Goal: Task Accomplishment & Management: Use online tool/utility

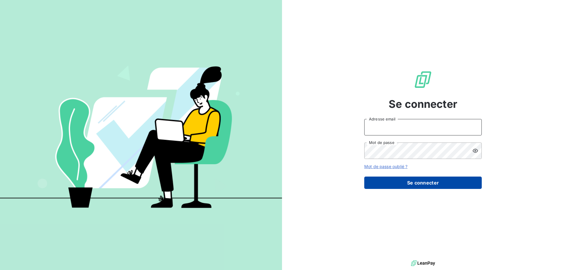
type input "[EMAIL_ADDRESS][DOMAIN_NAME]"
click at [441, 186] on button "Se connecter" at bounding box center [424, 183] width 118 height 12
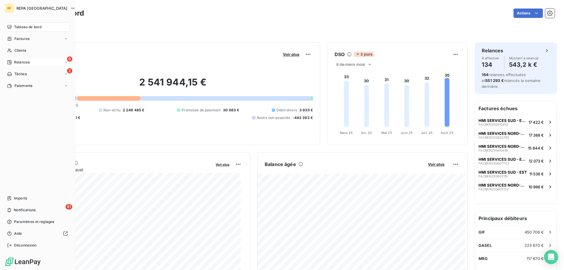
click at [20, 61] on span "Relances" at bounding box center [22, 62] width 16 height 5
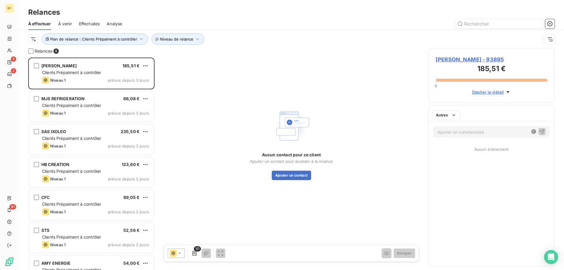
scroll to position [208, 122]
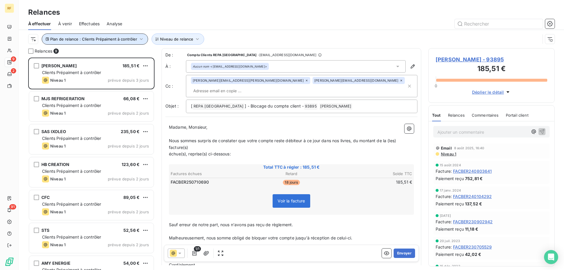
click at [101, 35] on button "Plan de relance : Clients Prépaiment à contrôler" at bounding box center [95, 39] width 106 height 11
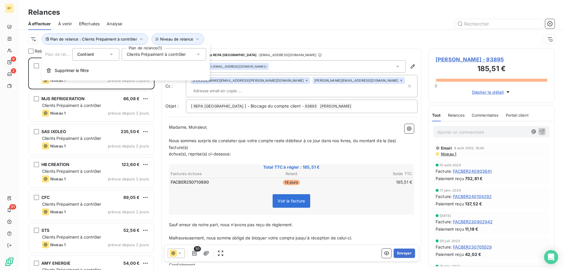
click at [167, 56] on span "Clients Prépaiment à contrôler" at bounding box center [156, 54] width 59 height 6
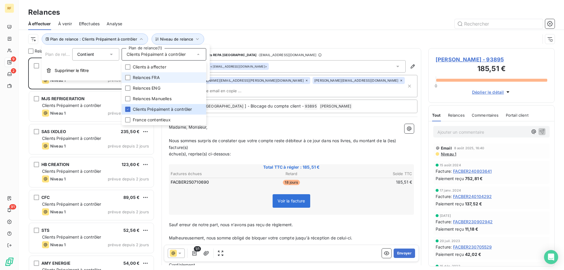
click at [154, 76] on span "Relances FRA" at bounding box center [146, 78] width 27 height 6
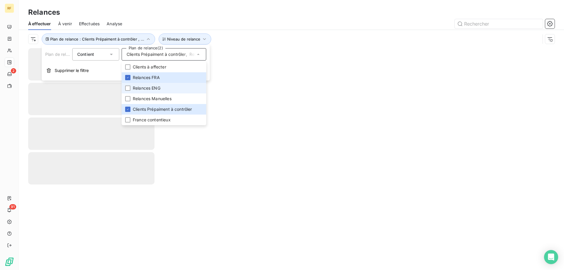
click at [152, 86] on span "Relances ENG" at bounding box center [147, 88] width 28 height 6
click at [149, 107] on span "Clients Prépaiment à contrôler" at bounding box center [162, 109] width 59 height 6
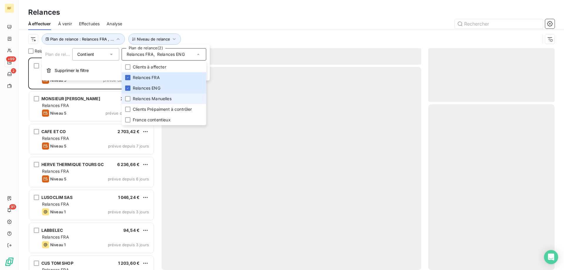
scroll to position [208, 122]
click at [184, 21] on div at bounding box center [342, 23] width 426 height 9
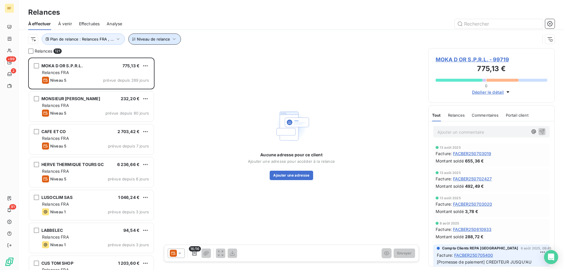
click at [161, 41] on span "Niveau de relance" at bounding box center [153, 39] width 33 height 5
click at [216, 54] on div at bounding box center [249, 54] width 85 height 12
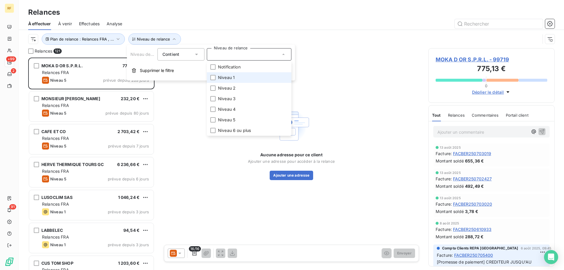
click at [226, 76] on span "Niveau 1" at bounding box center [226, 78] width 17 height 6
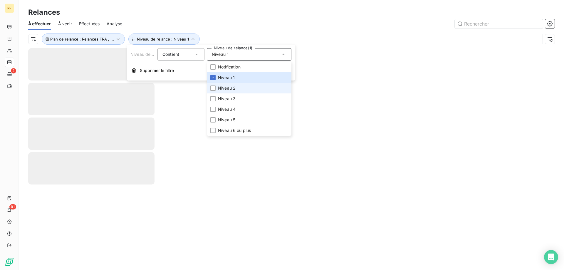
click at [227, 88] on span "Niveau 2" at bounding box center [227, 88] width 18 height 6
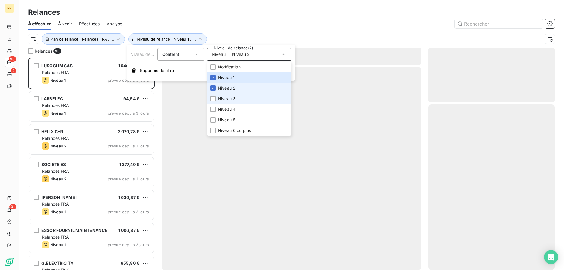
scroll to position [208, 122]
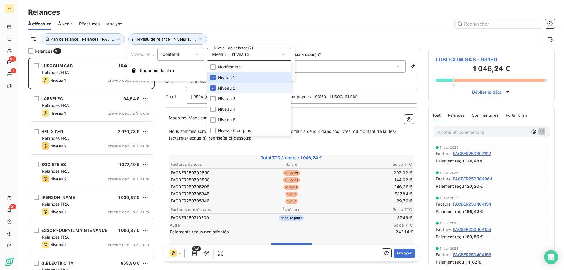
click at [230, 88] on span "Niveau 2" at bounding box center [227, 88] width 18 height 6
click at [231, 88] on span "Niveau 2" at bounding box center [227, 88] width 18 height 6
click at [233, 78] on span "Niveau 1" at bounding box center [226, 78] width 17 height 6
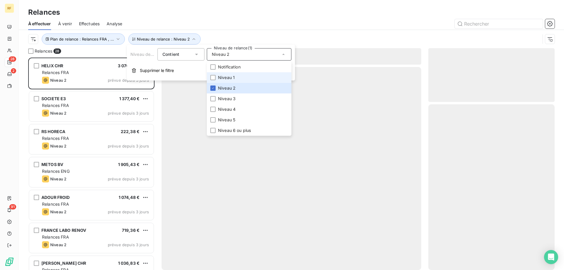
scroll to position [208, 122]
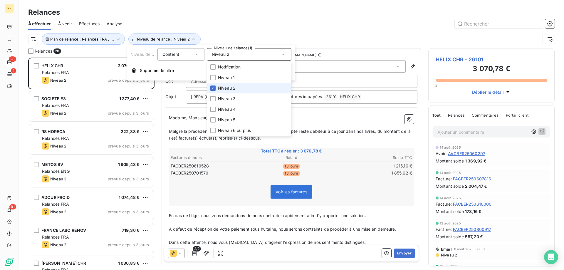
click at [233, 86] on span "Niveau 2" at bounding box center [227, 88] width 18 height 6
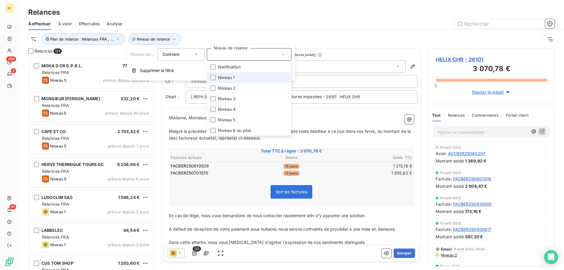
click at [235, 80] on span "Niveau 1" at bounding box center [226, 78] width 17 height 6
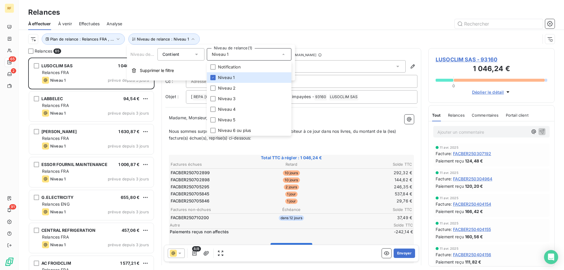
click at [238, 38] on div "Plan de relance : Relances FRA , ... Niveau de relance : Niveau 1" at bounding box center [284, 39] width 512 height 11
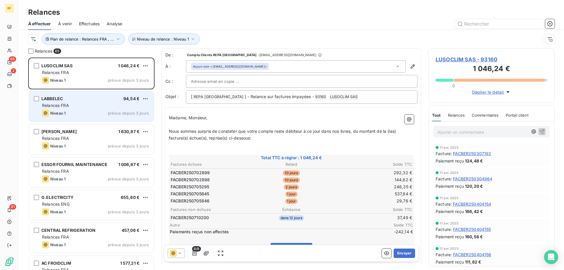
click at [93, 112] on div "Niveau 1 prévue depuis 3 jours" at bounding box center [95, 113] width 107 height 7
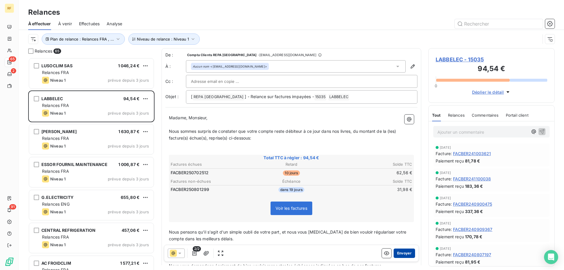
click at [398, 254] on button "Envoyer" at bounding box center [404, 253] width 21 height 9
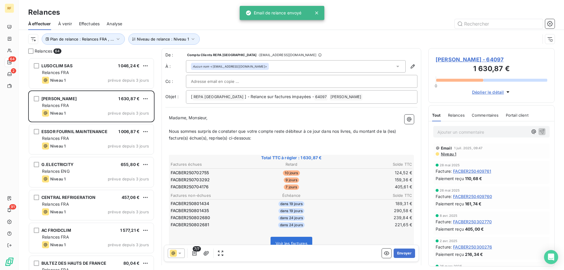
click at [398, 254] on button "Envoyer" at bounding box center [404, 253] width 21 height 9
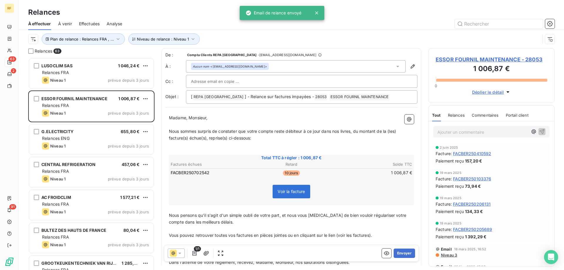
click at [398, 254] on button "Envoyer" at bounding box center [404, 253] width 21 height 9
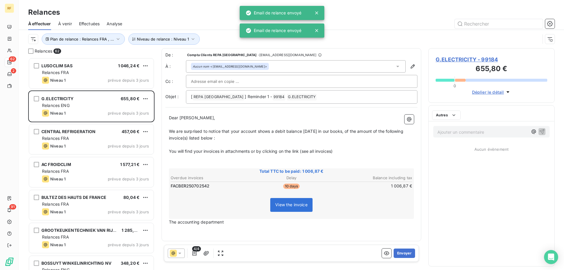
scroll to position [208, 122]
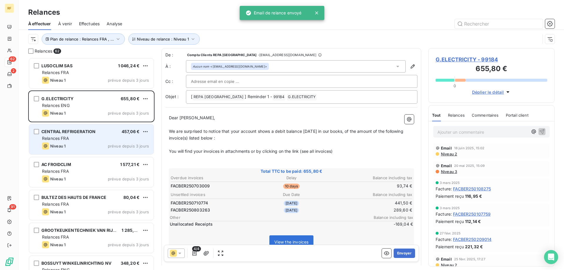
click at [91, 139] on div "Relances FRA" at bounding box center [95, 139] width 107 height 6
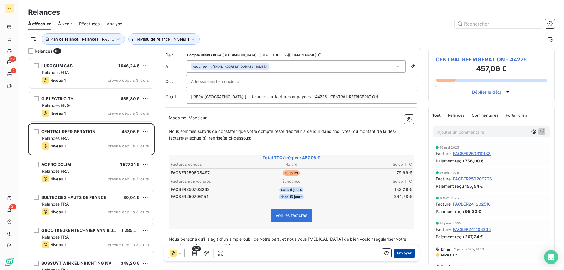
click at [408, 253] on button "Envoyer" at bounding box center [404, 253] width 21 height 9
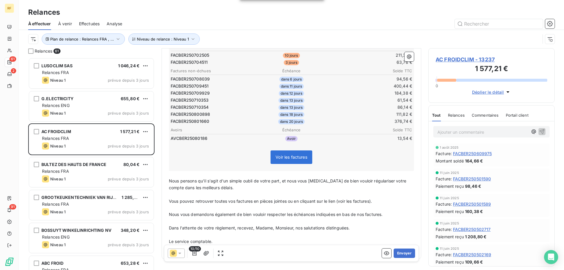
scroll to position [88, 0]
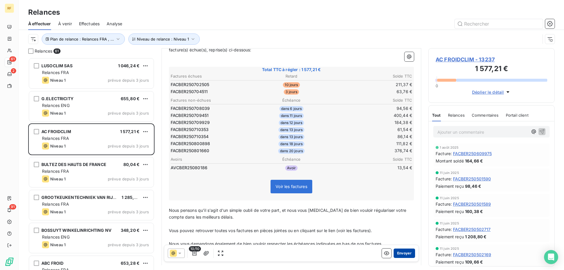
click at [401, 251] on button "Envoyer" at bounding box center [404, 253] width 21 height 9
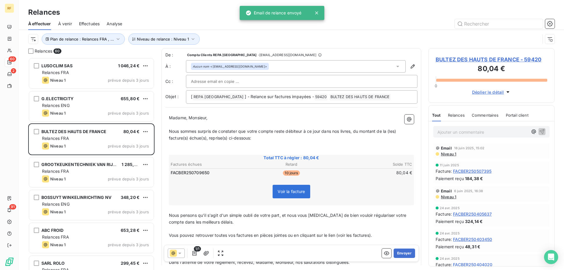
click at [401, 251] on button "Envoyer" at bounding box center [404, 253] width 21 height 9
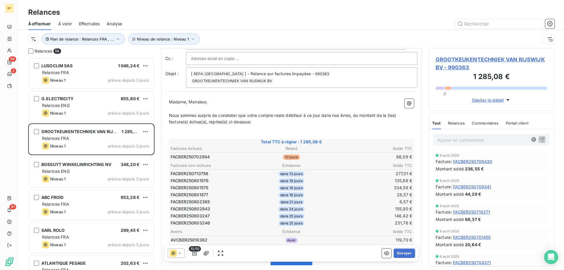
scroll to position [59, 0]
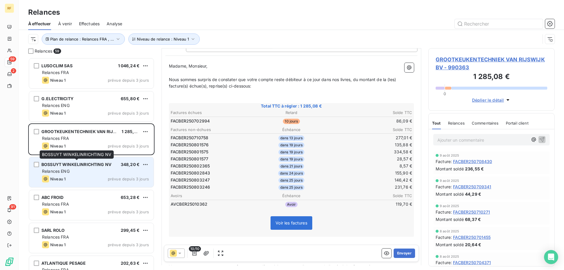
click at [95, 165] on span "BOSSUYT WINKELINRICHTING NV" at bounding box center [76, 164] width 70 height 5
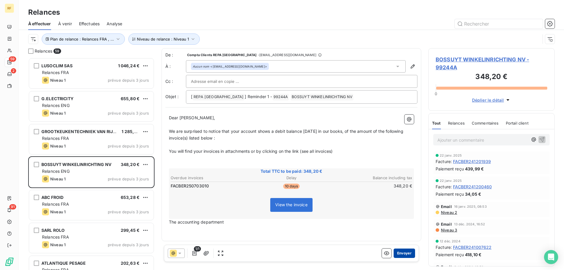
click at [405, 253] on button "Envoyer" at bounding box center [404, 253] width 21 height 9
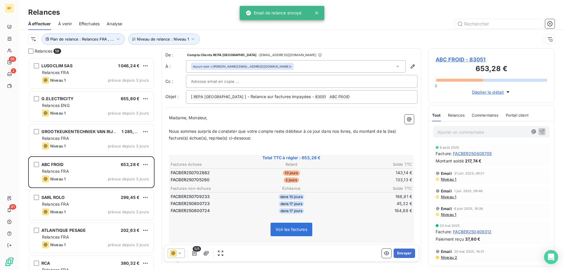
click at [405, 253] on button "Envoyer" at bounding box center [404, 253] width 21 height 9
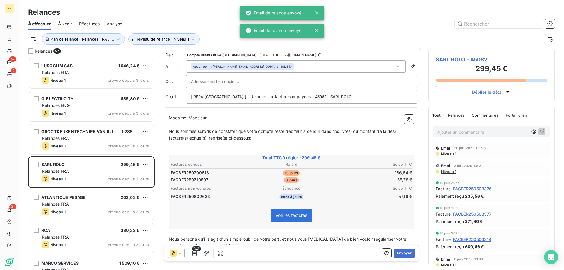
click at [405, 254] on button "Envoyer" at bounding box center [404, 253] width 21 height 9
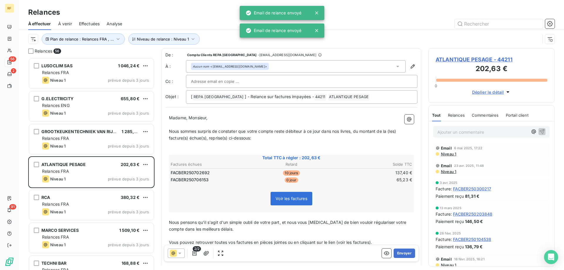
click at [405, 254] on button "Envoyer" at bounding box center [404, 253] width 21 height 9
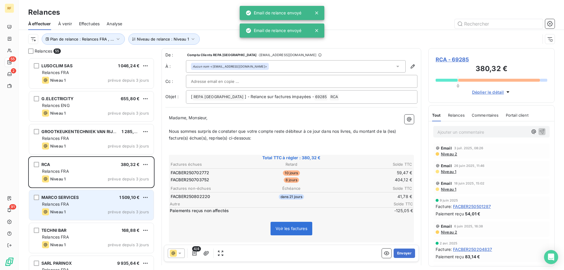
click at [85, 191] on div "MARCO SERVICES 1 509,10 € Relances FRA Niveau 1 prévue depuis 3 jours" at bounding box center [91, 205] width 125 height 30
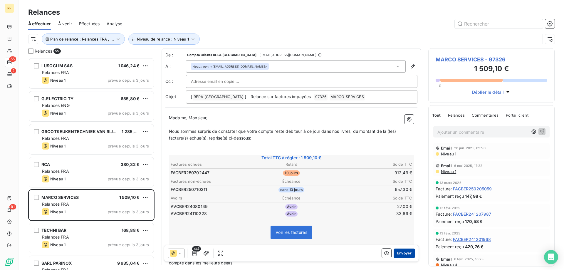
click at [397, 258] on button "Envoyer" at bounding box center [404, 253] width 21 height 9
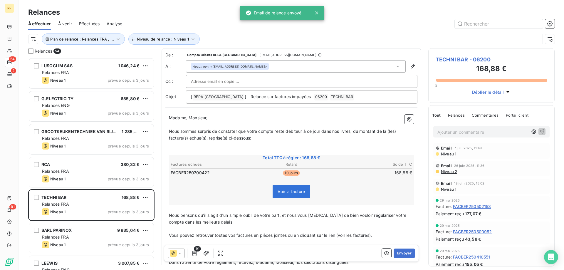
click at [398, 255] on button "Envoyer" at bounding box center [404, 253] width 21 height 9
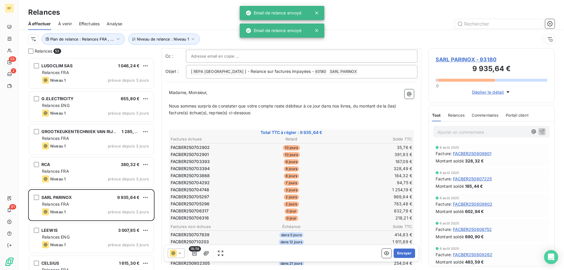
scroll to position [118, 0]
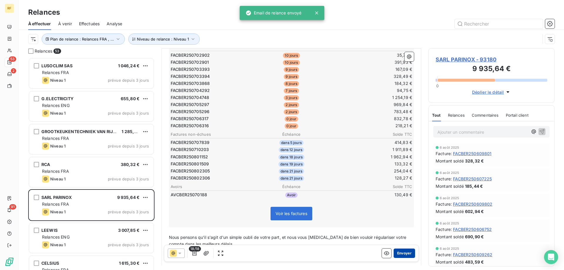
click at [394, 249] on button "Envoyer" at bounding box center [404, 253] width 21 height 9
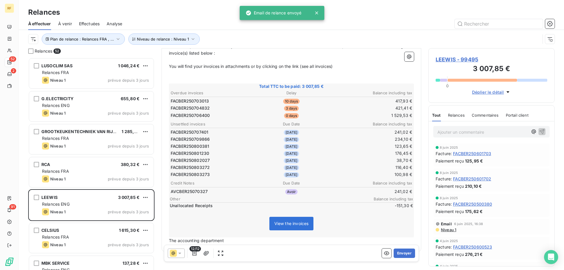
scroll to position [88, 0]
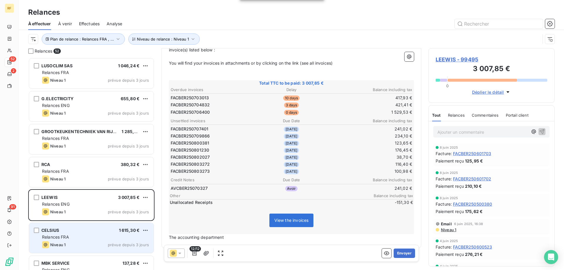
click at [68, 239] on span "Relances FRA" at bounding box center [55, 237] width 27 height 5
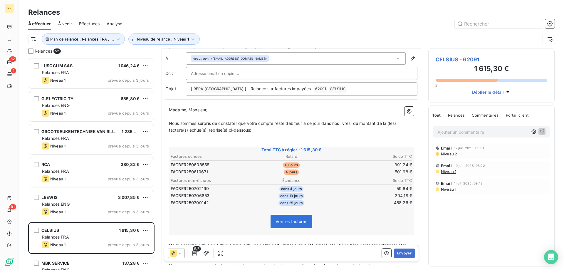
scroll to position [30, 0]
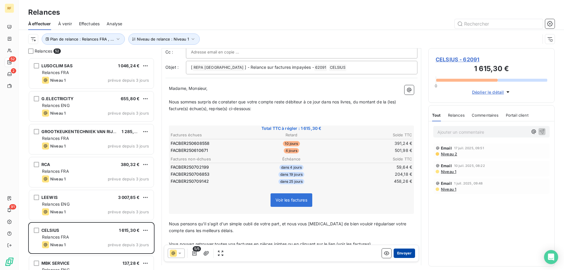
click at [402, 255] on button "Envoyer" at bounding box center [404, 253] width 21 height 9
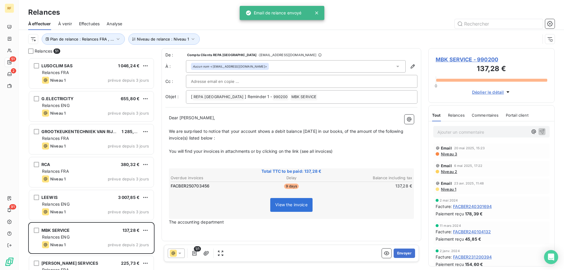
click at [402, 255] on button "Envoyer" at bounding box center [404, 253] width 21 height 9
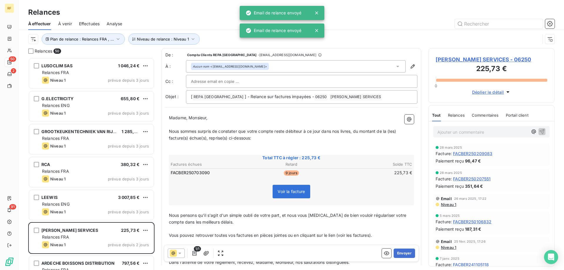
click at [402, 255] on button "Envoyer" at bounding box center [404, 253] width 21 height 9
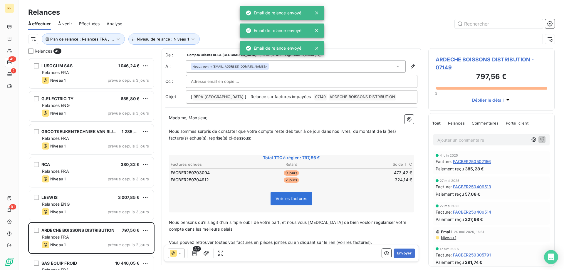
click at [402, 255] on button "Envoyer" at bounding box center [404, 253] width 21 height 9
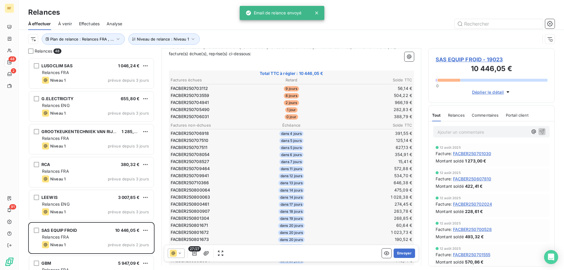
scroll to position [59, 0]
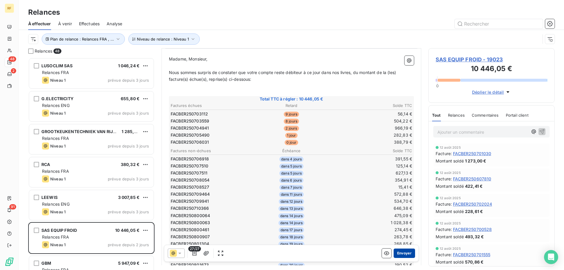
click at [402, 252] on button "Envoyer" at bounding box center [404, 253] width 21 height 9
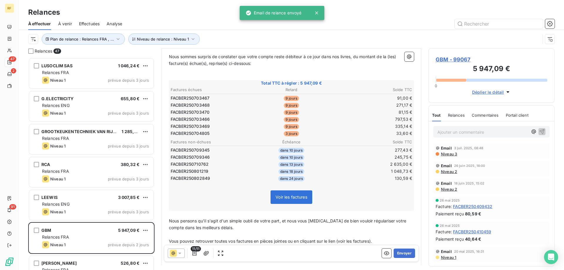
scroll to position [88, 0]
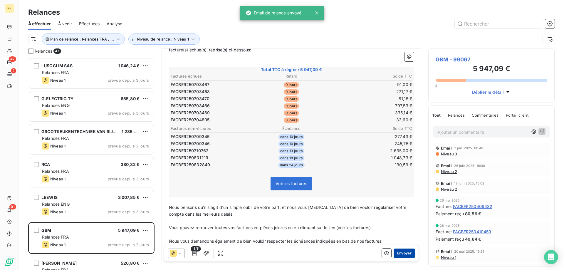
click at [397, 254] on button "Envoyer" at bounding box center [404, 253] width 21 height 9
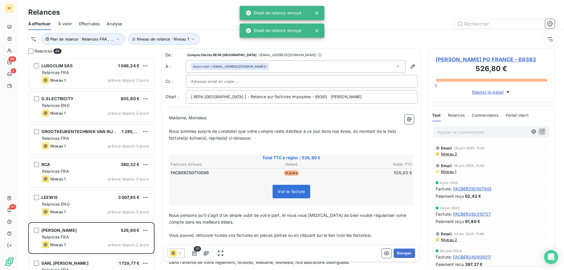
click at [397, 254] on button "Envoyer" at bounding box center [404, 253] width 21 height 9
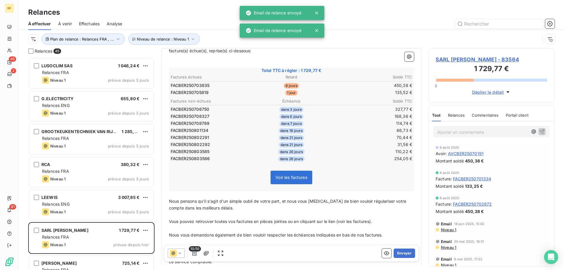
scroll to position [88, 0]
click at [400, 248] on div "10/10 Envoyer" at bounding box center [291, 253] width 255 height 17
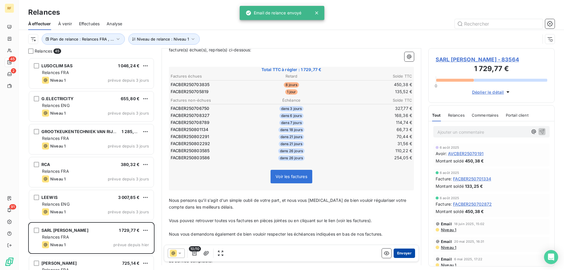
click at [400, 254] on button "Envoyer" at bounding box center [404, 253] width 21 height 9
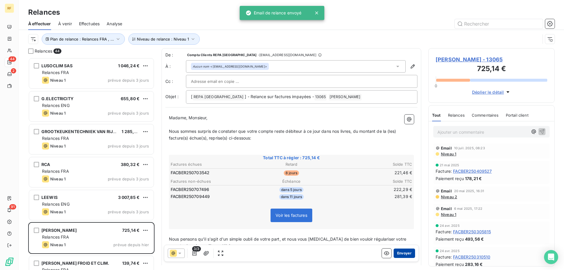
click at [400, 252] on button "Envoyer" at bounding box center [404, 253] width 21 height 9
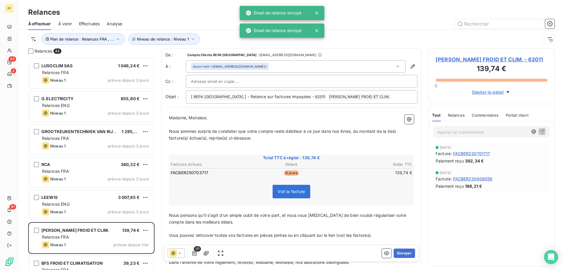
click at [400, 252] on button "Envoyer" at bounding box center [404, 253] width 21 height 9
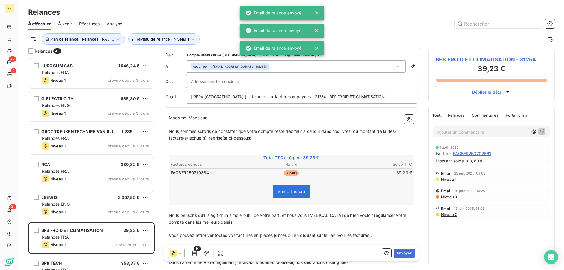
click at [400, 252] on button "Envoyer" at bounding box center [404, 253] width 21 height 9
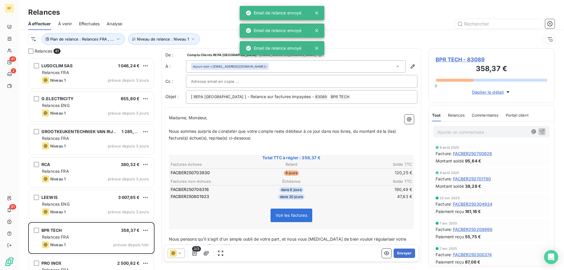
click at [400, 252] on button "Envoyer" at bounding box center [404, 253] width 21 height 9
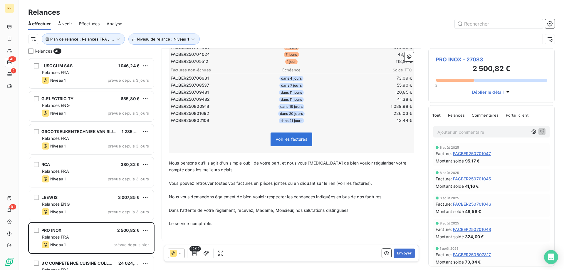
scroll to position [22, 0]
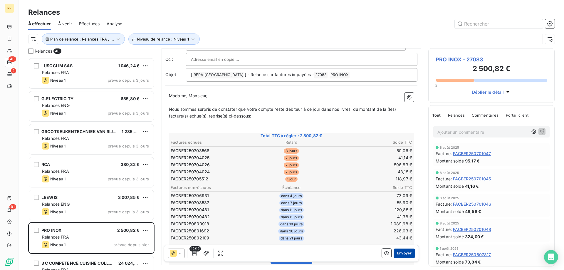
click at [409, 251] on button "Envoyer" at bounding box center [404, 253] width 21 height 9
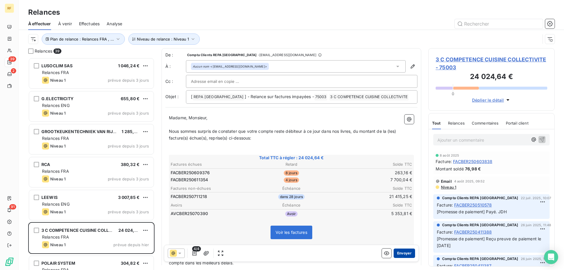
click at [405, 254] on button "Envoyer" at bounding box center [404, 253] width 21 height 9
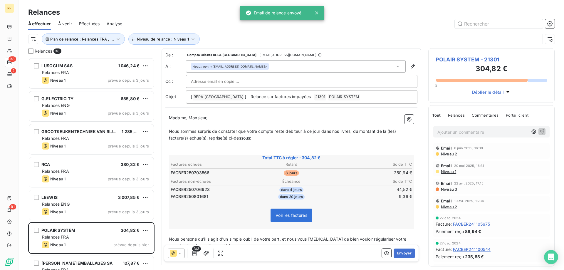
click at [405, 254] on button "Envoyer" at bounding box center [404, 253] width 21 height 9
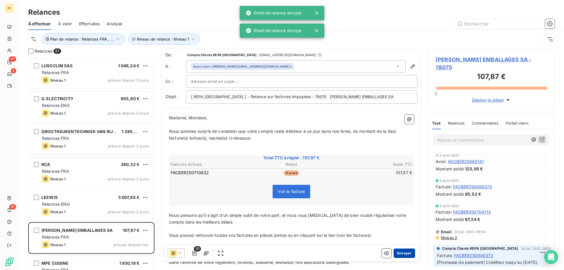
click at [404, 254] on button "Envoyer" at bounding box center [404, 253] width 21 height 9
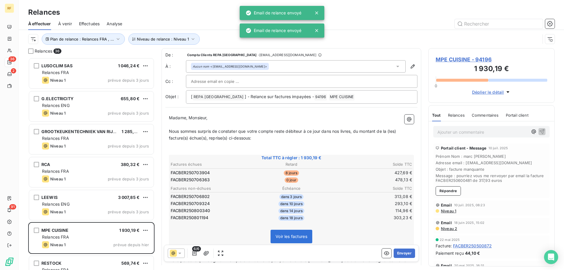
click at [404, 254] on button "Envoyer" at bounding box center [404, 253] width 21 height 9
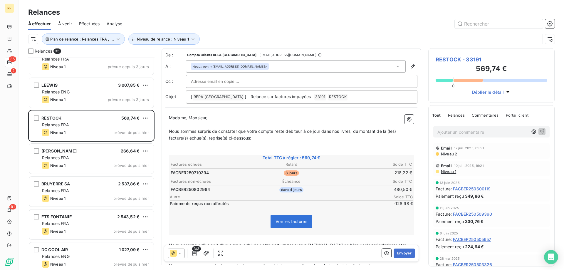
scroll to position [118, 0]
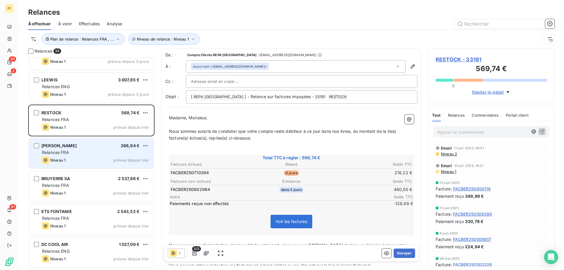
click at [110, 156] on div "[PERSON_NAME] ARIA 266,64 € Relances FRA Niveau 1 prévue depuis hier" at bounding box center [91, 153] width 125 height 30
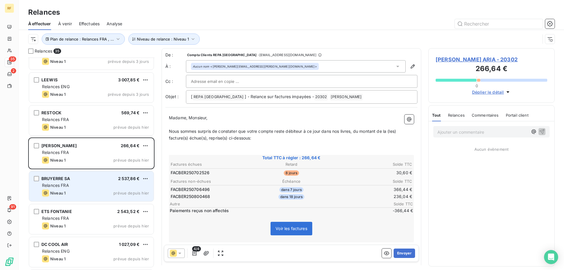
click at [92, 183] on div "Relances FRA" at bounding box center [95, 186] width 107 height 6
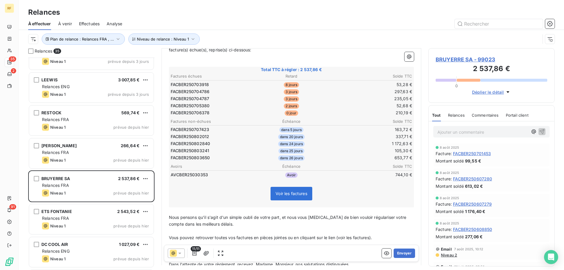
scroll to position [59, 0]
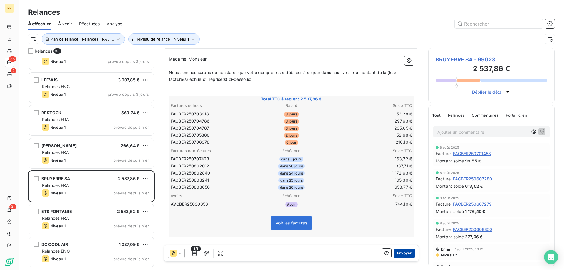
click at [401, 254] on button "Envoyer" at bounding box center [404, 253] width 21 height 9
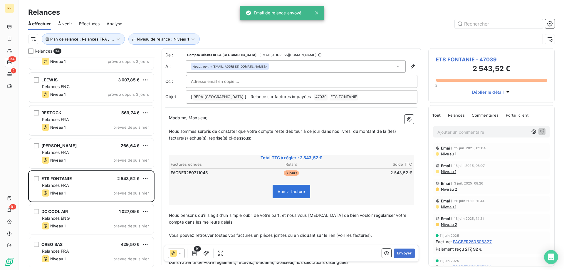
click at [401, 254] on button "Envoyer" at bounding box center [404, 253] width 21 height 9
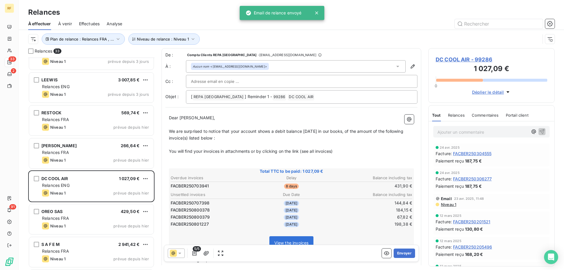
click at [401, 254] on button "Envoyer" at bounding box center [404, 253] width 21 height 9
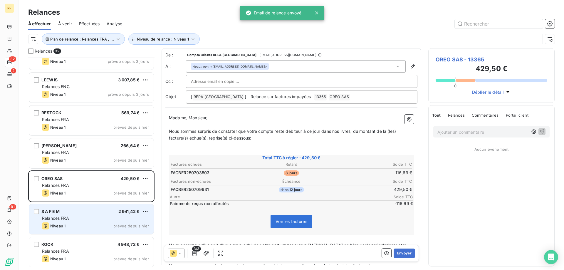
click at [87, 220] on div "Relances FRA" at bounding box center [95, 218] width 107 height 6
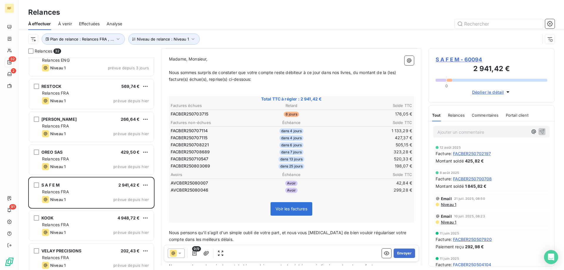
scroll to position [177, 0]
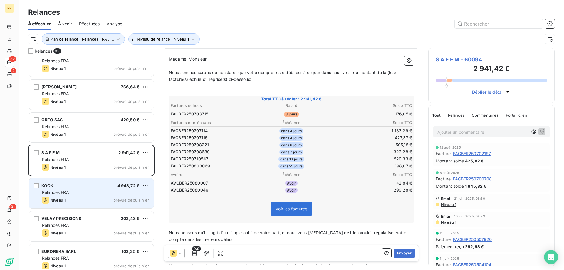
click at [65, 200] on span "Niveau 1" at bounding box center [57, 200] width 15 height 5
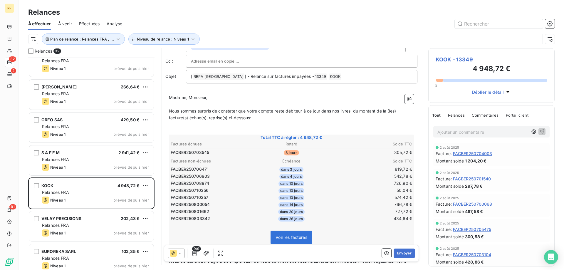
scroll to position [59, 0]
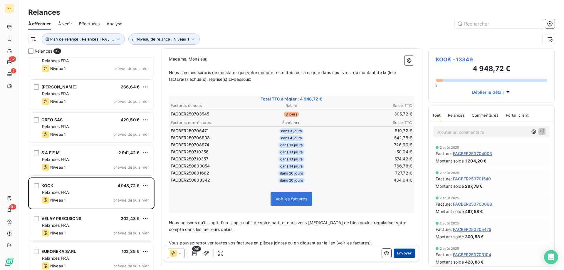
click at [407, 254] on button "Envoyer" at bounding box center [404, 253] width 21 height 9
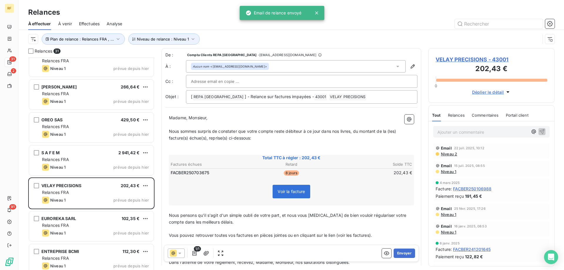
click at [402, 254] on button "Envoyer" at bounding box center [404, 253] width 21 height 9
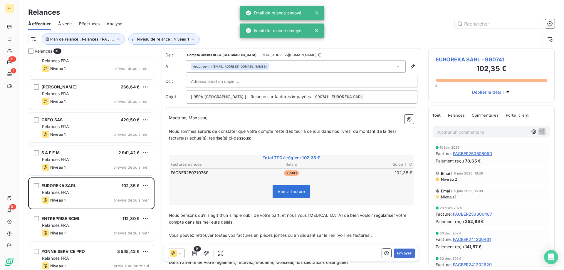
click at [402, 254] on button "Envoyer" at bounding box center [404, 253] width 21 height 9
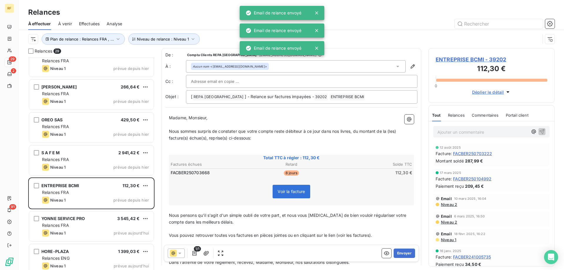
click at [402, 254] on button "Envoyer" at bounding box center [404, 253] width 21 height 9
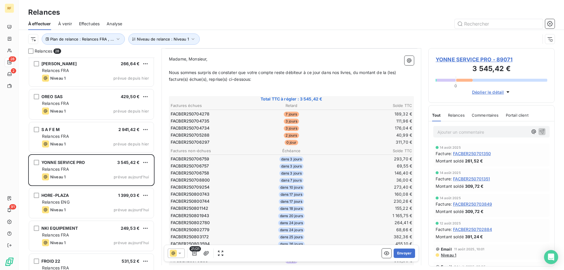
scroll to position [235, 0]
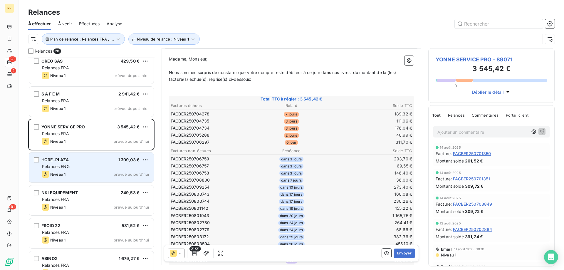
click at [63, 175] on span "Niveau 1" at bounding box center [57, 174] width 15 height 5
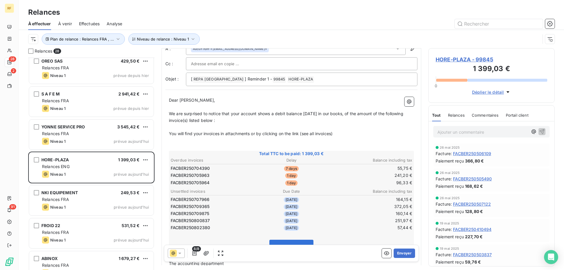
scroll to position [51, 0]
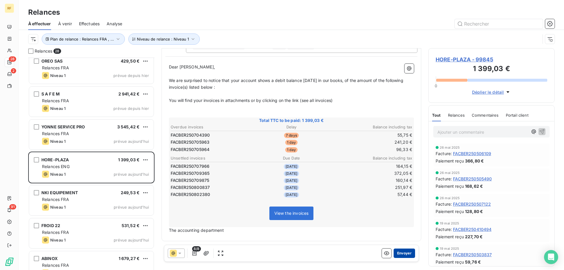
click at [402, 251] on button "Envoyer" at bounding box center [404, 253] width 21 height 9
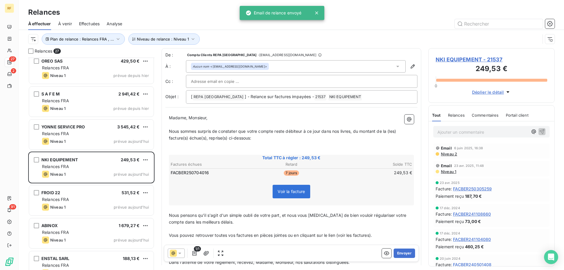
click at [402, 251] on button "Envoyer" at bounding box center [404, 253] width 21 height 9
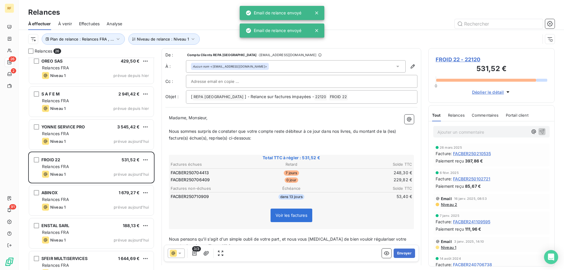
click at [402, 251] on button "Envoyer" at bounding box center [404, 253] width 21 height 9
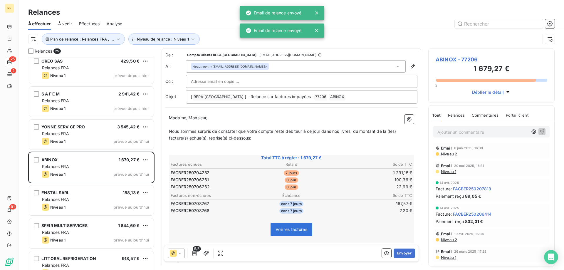
click at [402, 251] on button "Envoyer" at bounding box center [404, 253] width 21 height 9
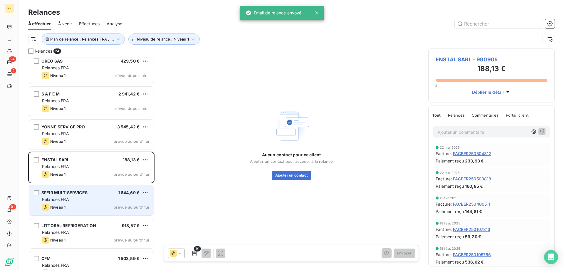
click at [75, 198] on div "Relances FRA" at bounding box center [95, 200] width 107 height 6
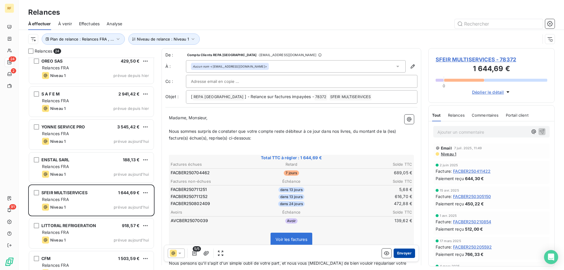
click at [400, 254] on button "Envoyer" at bounding box center [404, 253] width 21 height 9
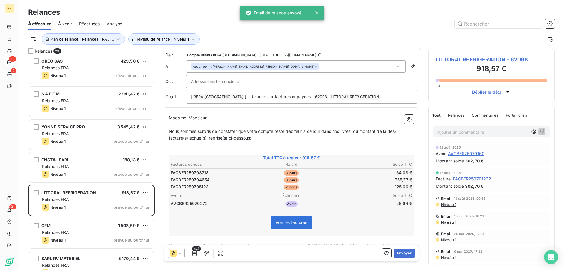
click at [400, 254] on button "Envoyer" at bounding box center [404, 253] width 21 height 9
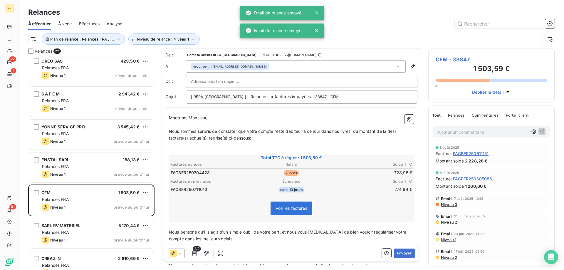
click at [400, 254] on button "Envoyer" at bounding box center [404, 253] width 21 height 9
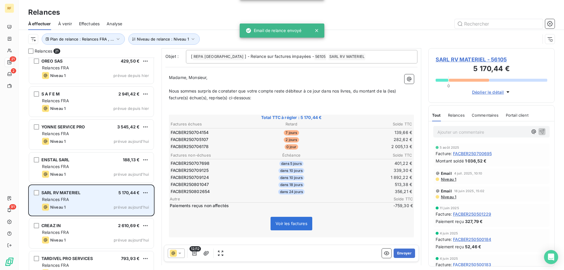
scroll to position [37, 0]
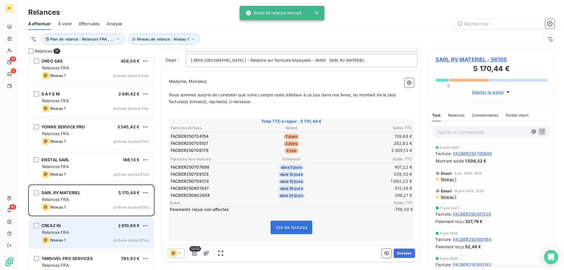
click at [72, 236] on div "CREAZ IN 2 610,69 € Relances FRA Niveau 1 prévue aujourd’hui" at bounding box center [91, 233] width 125 height 30
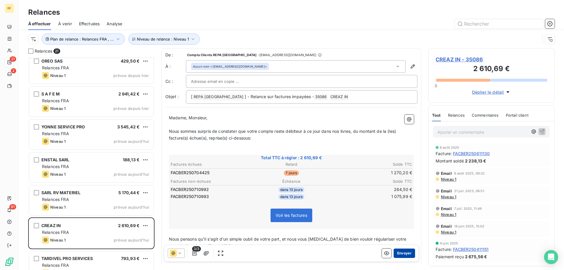
click at [406, 252] on button "Envoyer" at bounding box center [404, 253] width 21 height 9
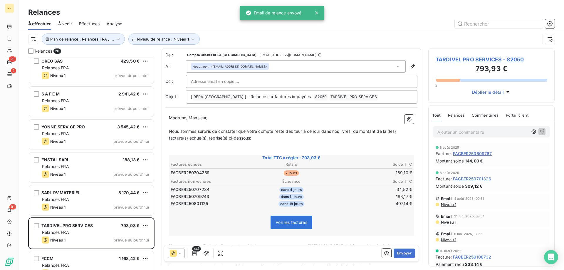
click at [406, 252] on button "Envoyer" at bounding box center [404, 253] width 21 height 9
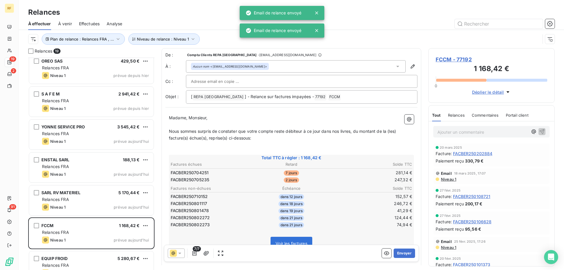
click at [406, 252] on button "Envoyer" at bounding box center [404, 253] width 21 height 9
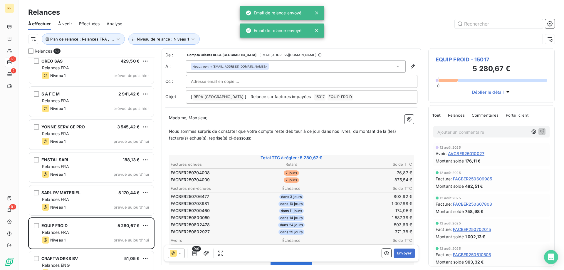
click at [406, 252] on button "Envoyer" at bounding box center [404, 253] width 21 height 9
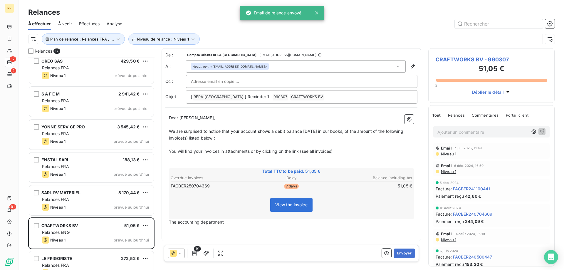
click at [406, 252] on button "Envoyer" at bounding box center [404, 253] width 21 height 9
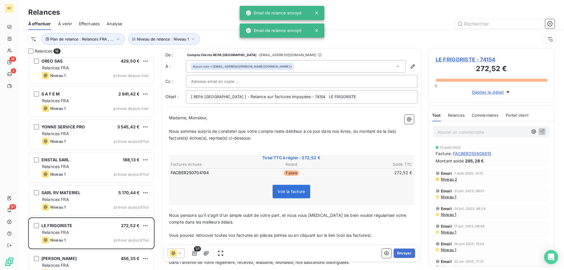
click at [406, 252] on button "Envoyer" at bounding box center [404, 253] width 21 height 9
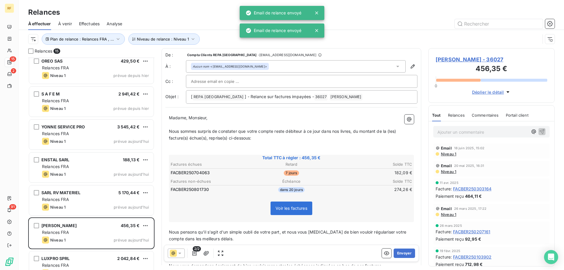
click at [406, 252] on button "Envoyer" at bounding box center [404, 253] width 21 height 9
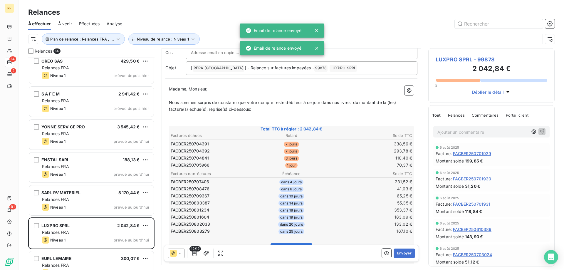
scroll to position [118, 0]
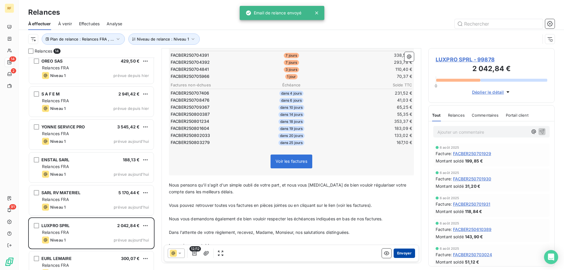
click at [400, 255] on button "Envoyer" at bounding box center [404, 253] width 21 height 9
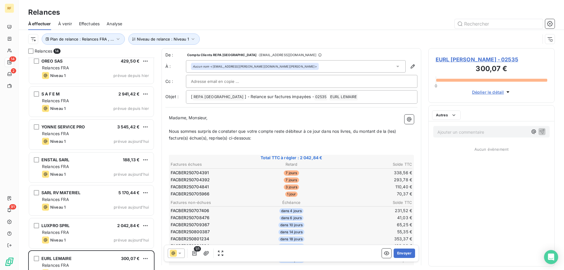
scroll to position [215, 0]
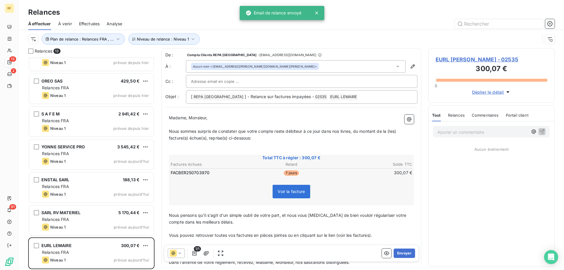
click at [400, 255] on button "Envoyer" at bounding box center [404, 253] width 21 height 9
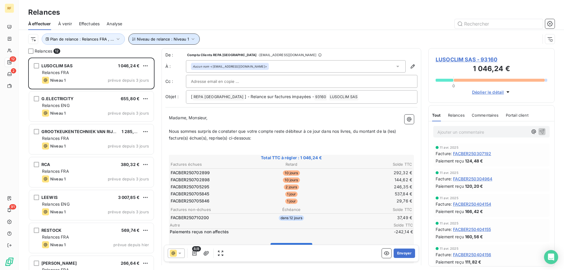
click at [162, 41] on span "Niveau de relance : Niveau 1" at bounding box center [163, 39] width 52 height 5
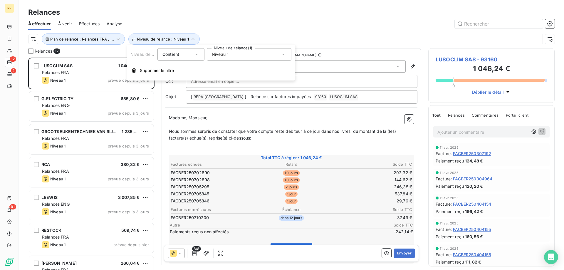
click at [227, 54] on span "Niveau 1" at bounding box center [220, 54] width 17 height 6
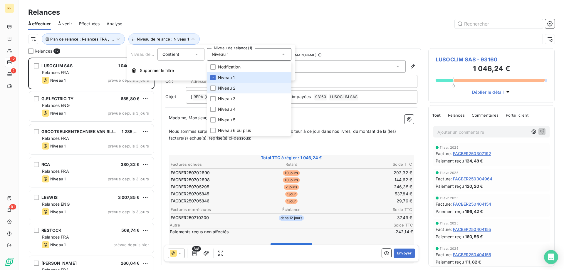
click at [230, 88] on span "Niveau 2" at bounding box center [227, 88] width 18 height 6
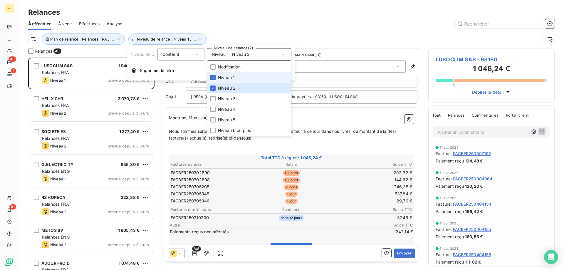
click at [230, 79] on span "Niveau 1" at bounding box center [226, 78] width 17 height 6
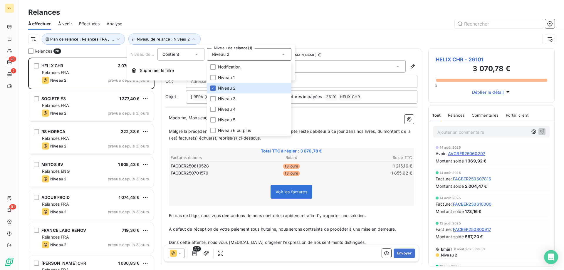
click at [212, 25] on div at bounding box center [342, 23] width 426 height 9
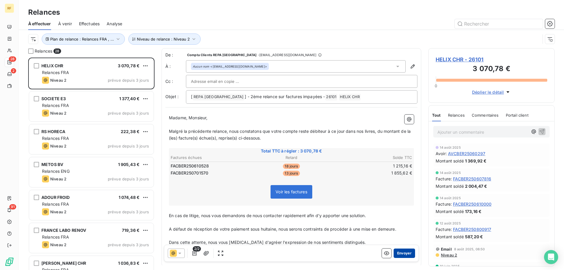
click at [401, 254] on button "Envoyer" at bounding box center [404, 253] width 21 height 9
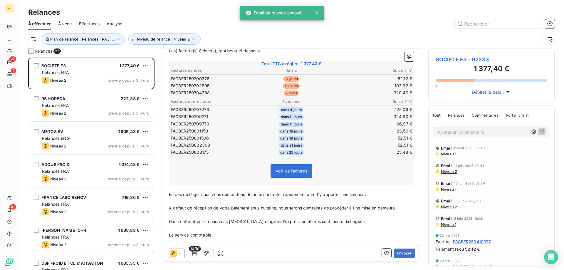
scroll to position [88, 0]
click at [406, 253] on button "Envoyer" at bounding box center [404, 253] width 21 height 9
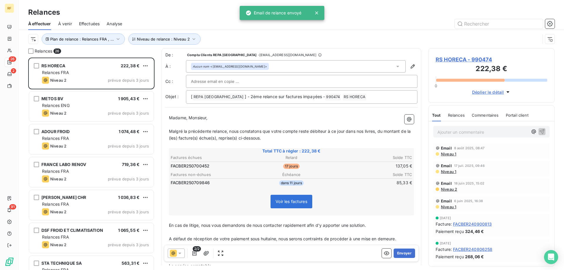
click at [406, 253] on button "Envoyer" at bounding box center [404, 253] width 21 height 9
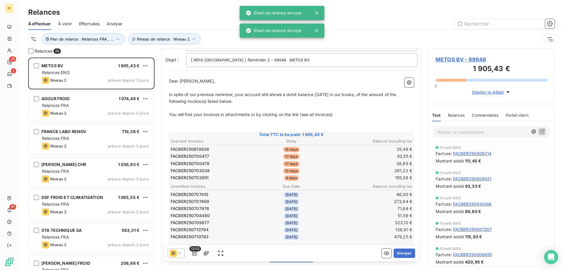
scroll to position [88, 0]
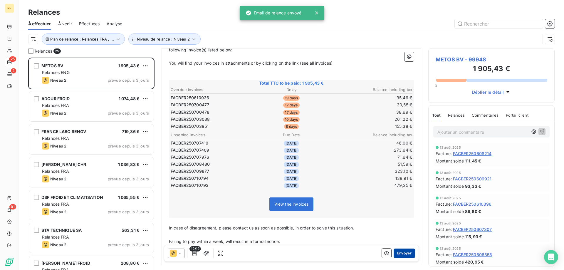
click at [406, 254] on button "Envoyer" at bounding box center [404, 253] width 21 height 9
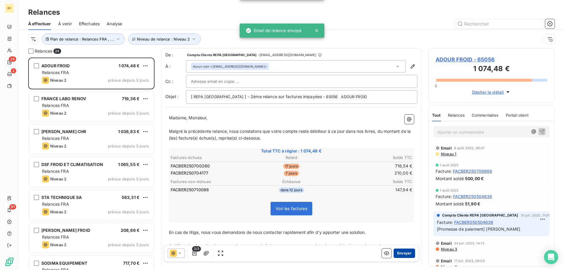
click at [406, 254] on button "Envoyer" at bounding box center [404, 253] width 21 height 9
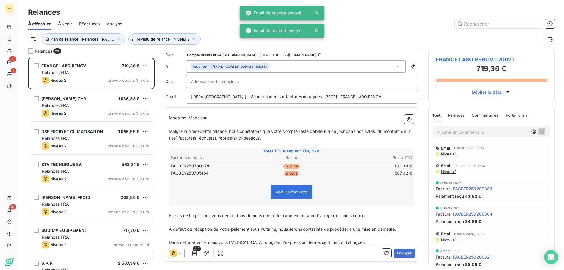
click at [406, 254] on button "Envoyer" at bounding box center [404, 253] width 21 height 9
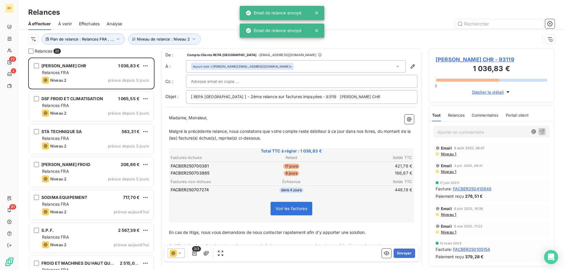
click at [406, 254] on button "Envoyer" at bounding box center [404, 253] width 21 height 9
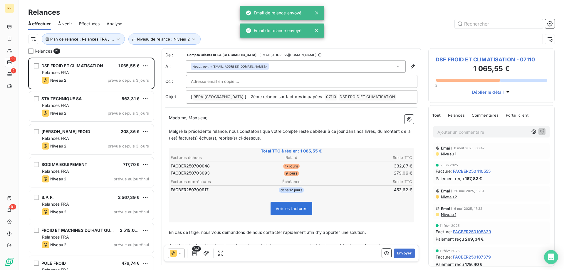
click at [406, 254] on button "Envoyer" at bounding box center [404, 253] width 21 height 9
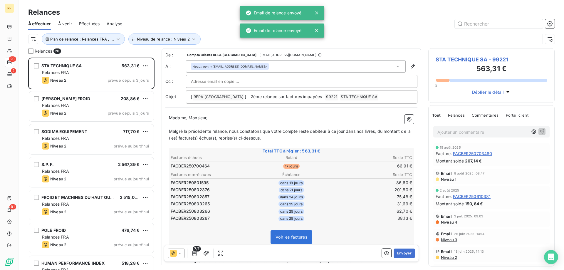
click at [406, 254] on button "Envoyer" at bounding box center [404, 253] width 21 height 9
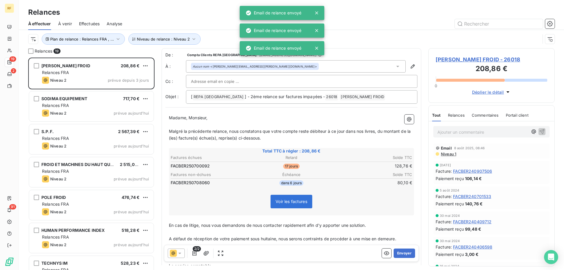
click at [406, 254] on button "Envoyer" at bounding box center [404, 253] width 21 height 9
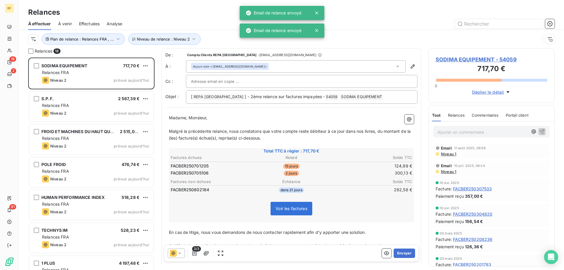
click at [406, 254] on button "Envoyer" at bounding box center [404, 253] width 21 height 9
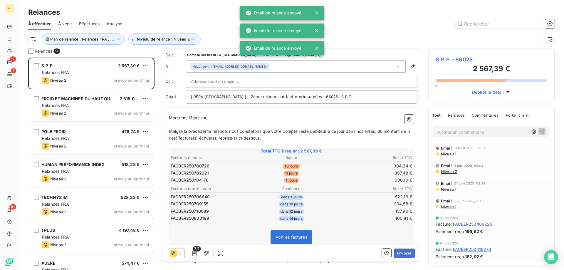
click at [406, 254] on button "Envoyer" at bounding box center [404, 253] width 21 height 9
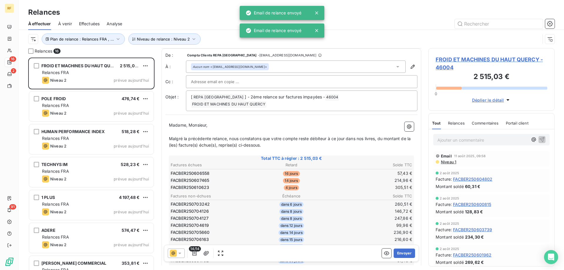
scroll to position [121, 0]
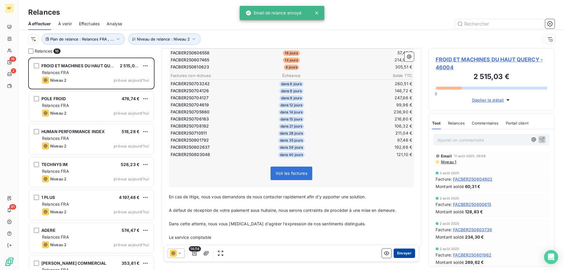
click at [404, 253] on button "Envoyer" at bounding box center [404, 253] width 21 height 9
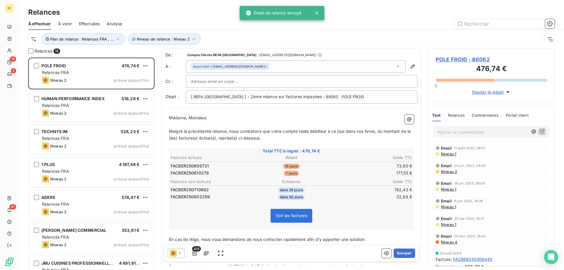
click at [404, 253] on button "Envoyer" at bounding box center [404, 253] width 21 height 9
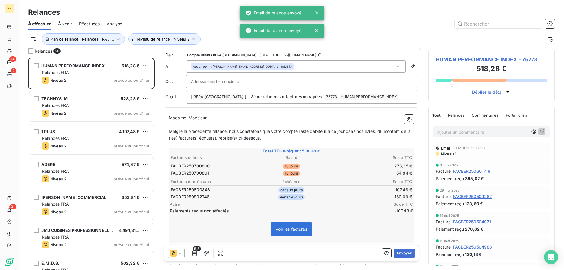
click at [404, 253] on button "Envoyer" at bounding box center [404, 253] width 21 height 9
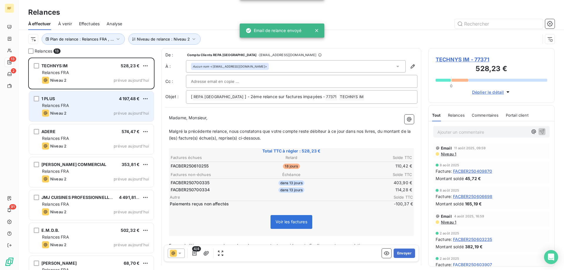
click at [109, 114] on div "Niveau 2 prévue aujourd’hui" at bounding box center [95, 113] width 107 height 7
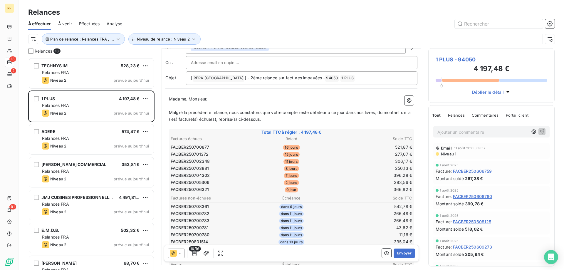
scroll to position [59, 0]
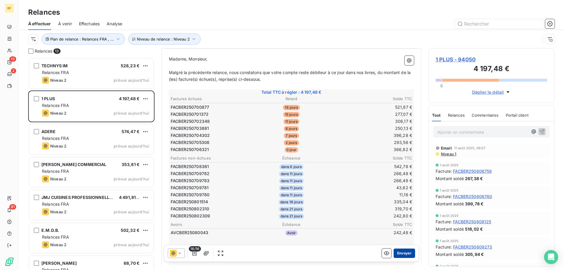
click at [401, 253] on button "Envoyer" at bounding box center [404, 253] width 21 height 9
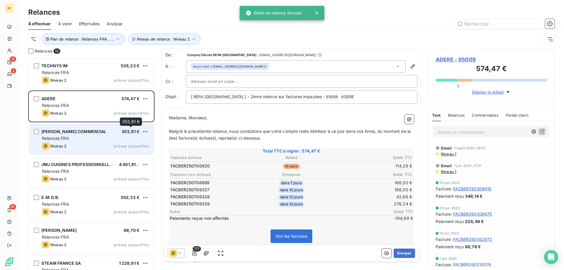
click at [133, 132] on span "353,81 €" at bounding box center [131, 131] width 18 height 5
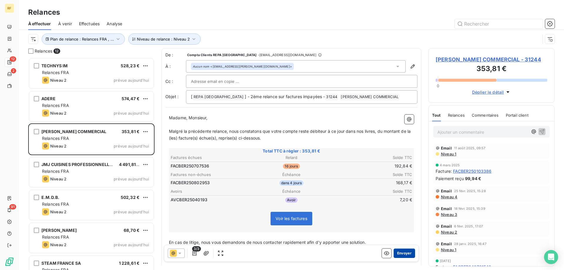
click at [394, 251] on button "Envoyer" at bounding box center [404, 253] width 21 height 9
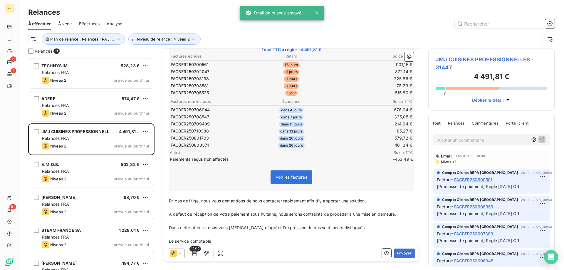
scroll to position [113, 0]
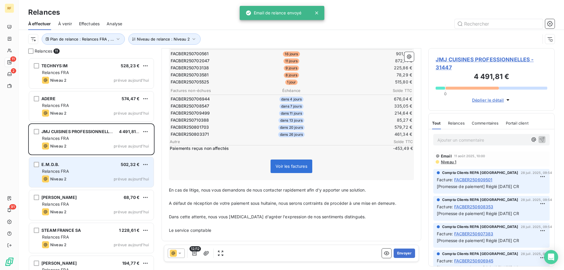
click at [96, 165] on div "E.M.D.B. 502,32 €" at bounding box center [95, 164] width 107 height 5
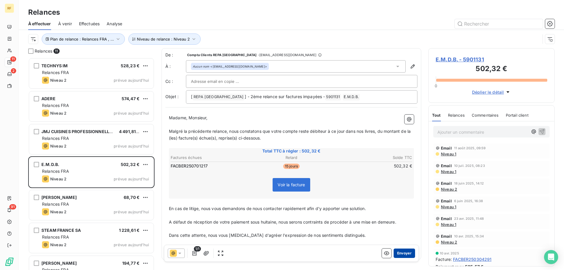
click at [399, 253] on button "Envoyer" at bounding box center [404, 253] width 21 height 9
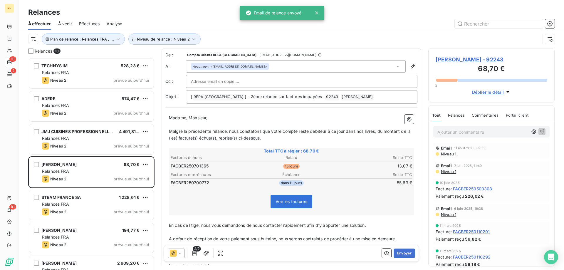
click at [399, 253] on button "Envoyer" at bounding box center [404, 253] width 21 height 9
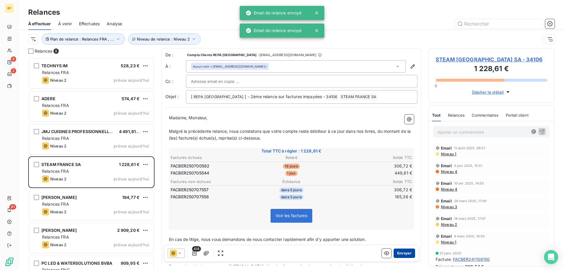
click at [399, 253] on button "Envoyer" at bounding box center [404, 253] width 21 height 9
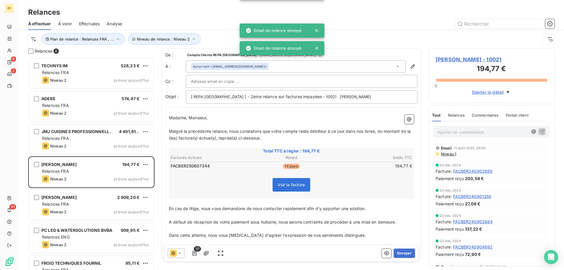
click at [399, 253] on button "Envoyer" at bounding box center [404, 253] width 21 height 9
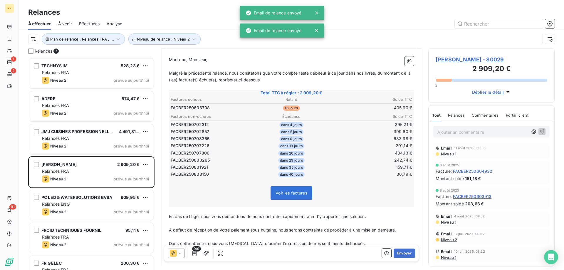
scroll to position [59, 0]
click at [405, 251] on button "Envoyer" at bounding box center [404, 253] width 21 height 9
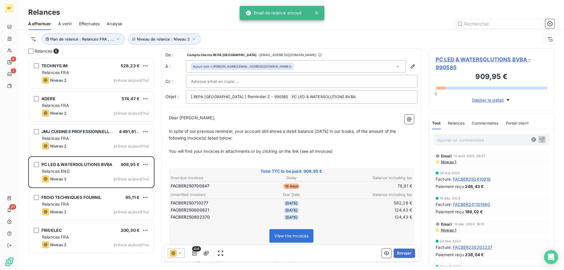
click at [405, 251] on button "Envoyer" at bounding box center [404, 253] width 21 height 9
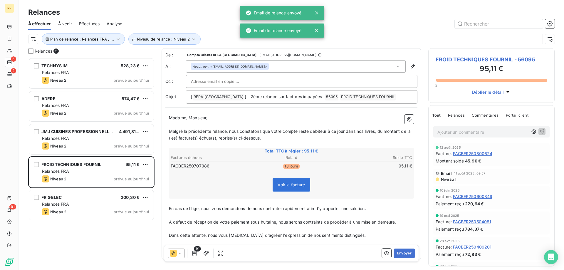
click at [405, 251] on button "Envoyer" at bounding box center [404, 253] width 21 height 9
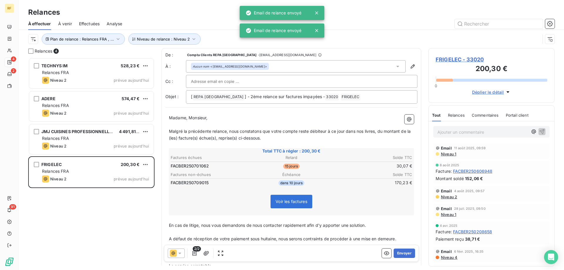
click at [405, 251] on button "Envoyer" at bounding box center [404, 253] width 21 height 9
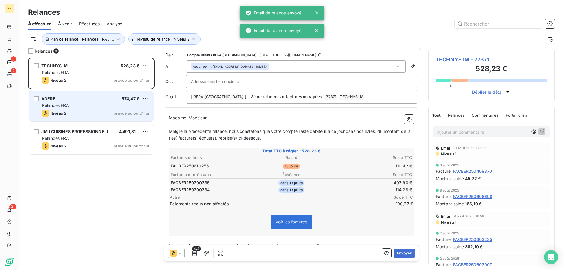
click at [89, 111] on div "Niveau 2 prévue aujourd’hui" at bounding box center [95, 113] width 107 height 7
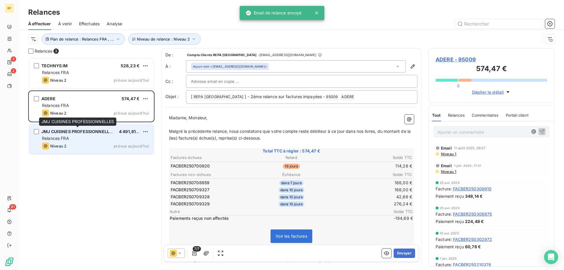
click at [102, 129] on span "JMJ CUISINES PROFESSIONNELLES" at bounding box center [77, 131] width 73 height 5
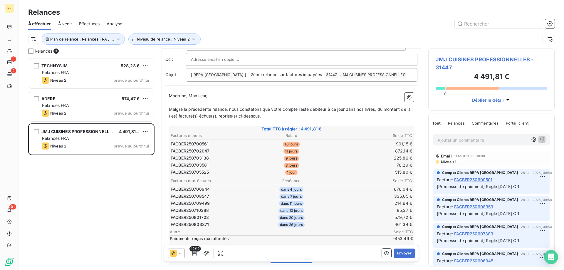
scroll to position [113, 0]
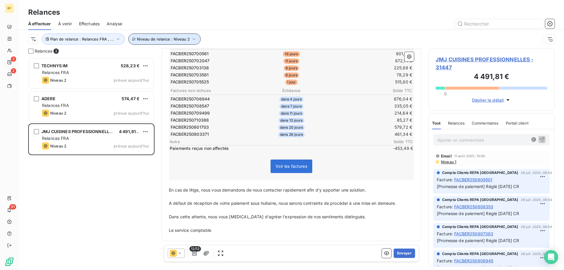
click at [157, 38] on span "Niveau de relance : Niveau 2" at bounding box center [163, 39] width 53 height 5
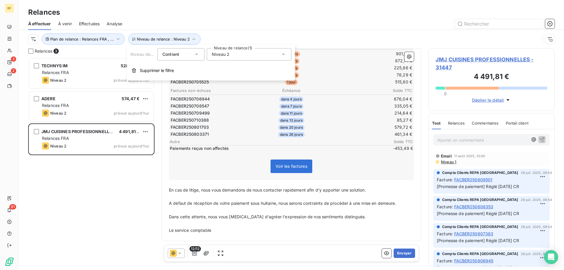
click at [215, 55] on span "Niveau 2" at bounding box center [221, 54] width 18 height 6
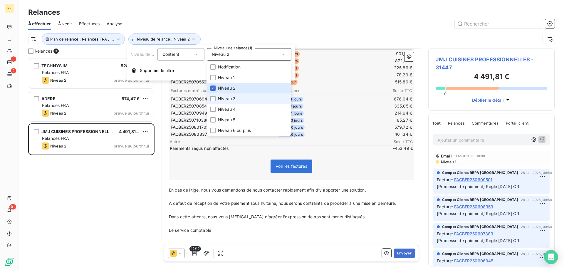
click at [223, 102] on li "Niveau 3" at bounding box center [249, 98] width 85 height 11
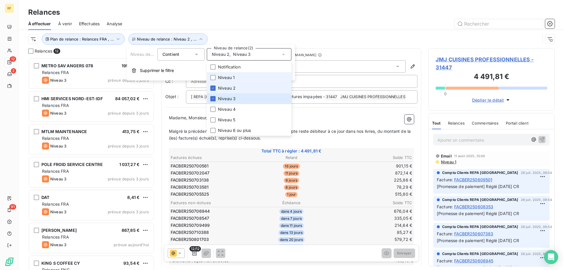
scroll to position [208, 122]
click at [223, 81] on li "Niveau 1" at bounding box center [249, 77] width 85 height 11
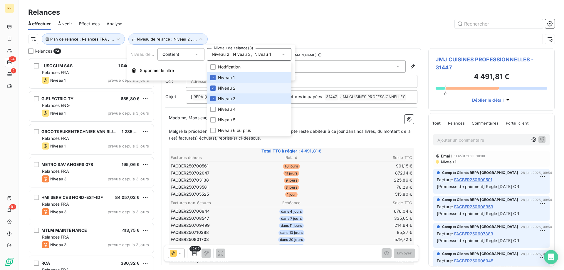
drag, startPoint x: 223, startPoint y: 89, endPoint x: 223, endPoint y: 83, distance: 5.3
click at [223, 88] on span "Niveau 2" at bounding box center [227, 88] width 18 height 6
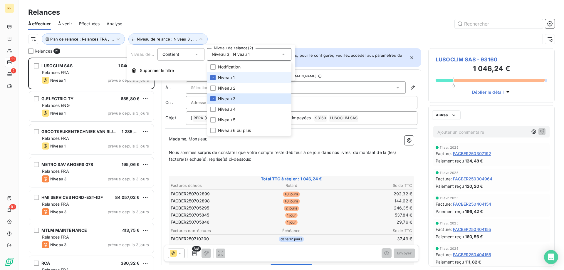
click at [225, 78] on span "Niveau 1" at bounding box center [226, 78] width 17 height 6
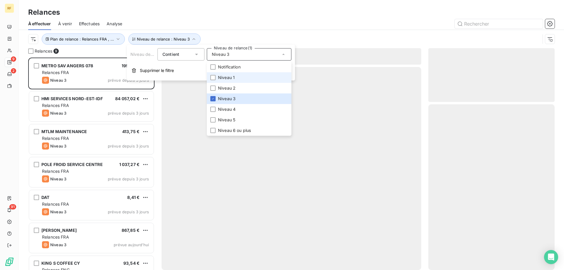
scroll to position [208, 122]
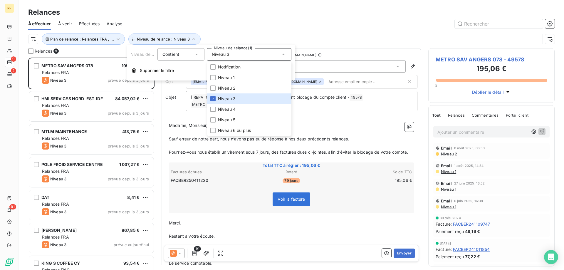
click at [232, 8] on div "Relances" at bounding box center [292, 12] width 546 height 11
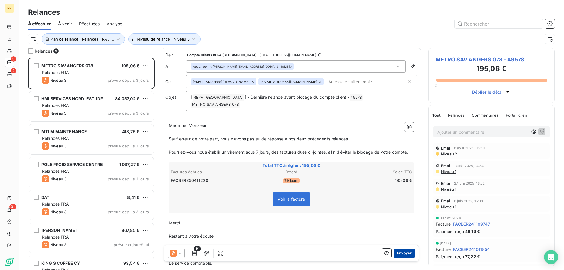
click at [398, 252] on button "Envoyer" at bounding box center [404, 253] width 21 height 9
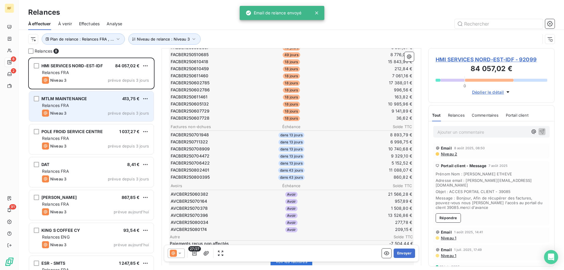
scroll to position [88, 0]
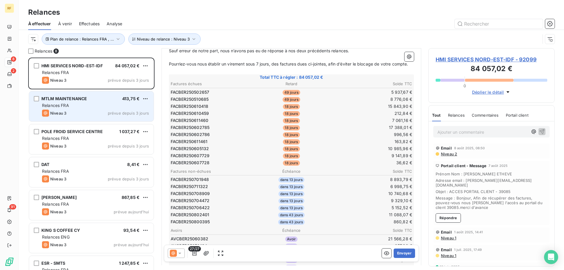
click at [104, 101] on div "MTLM MAINTENANCE 413,75 €" at bounding box center [95, 98] width 107 height 5
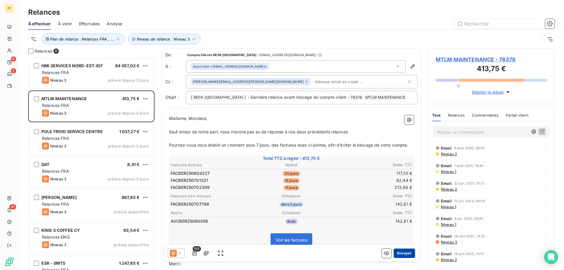
click at [404, 255] on button "Envoyer" at bounding box center [404, 253] width 21 height 9
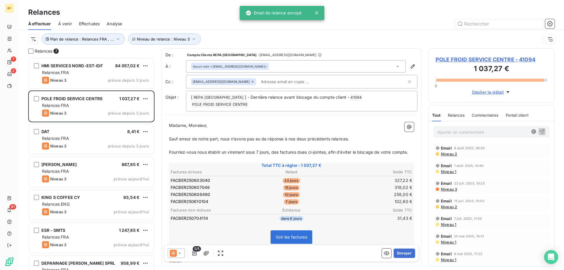
click at [404, 255] on button "Envoyer" at bounding box center [404, 253] width 21 height 9
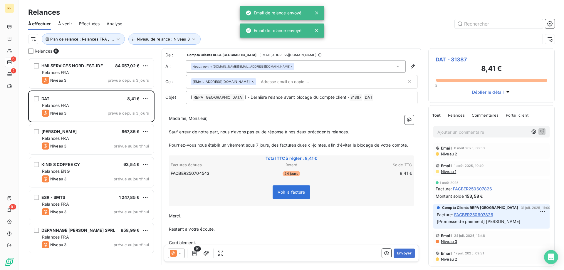
click at [404, 255] on button "Envoyer" at bounding box center [404, 253] width 21 height 9
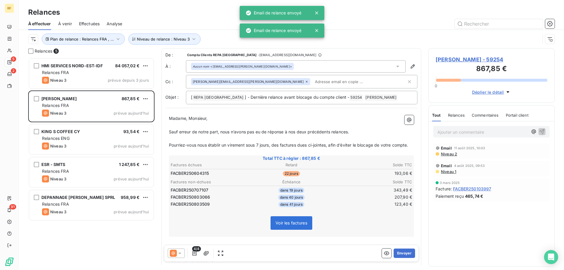
click at [404, 255] on button "Envoyer" at bounding box center [404, 253] width 21 height 9
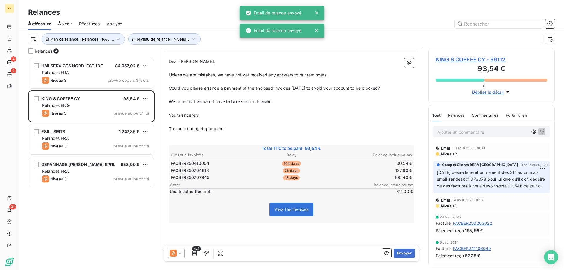
scroll to position [59, 0]
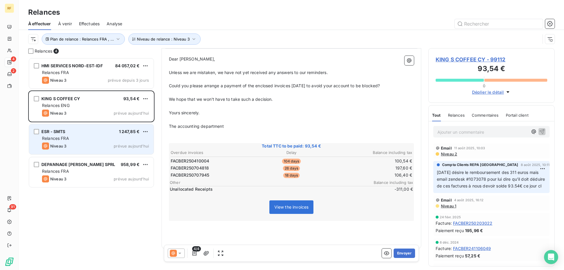
click at [77, 138] on div "Relances FRA" at bounding box center [95, 139] width 107 height 6
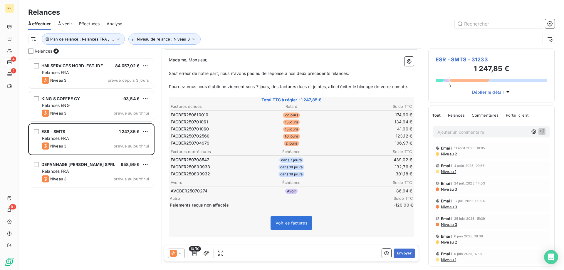
scroll to position [59, 0]
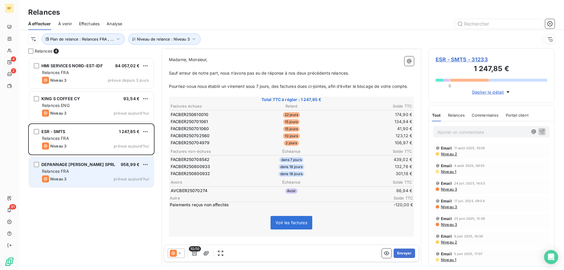
click at [61, 168] on div "DEPANNAGE [PERSON_NAME] SPRL" at bounding box center [78, 165] width 74 height 6
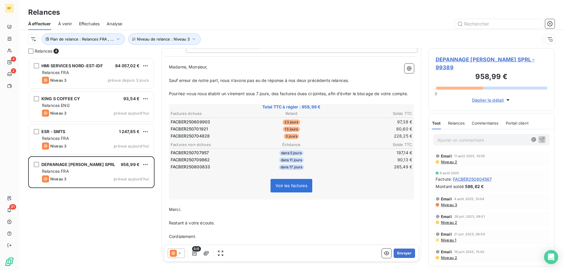
scroll to position [59, 0]
click at [402, 254] on button "Envoyer" at bounding box center [404, 253] width 21 height 9
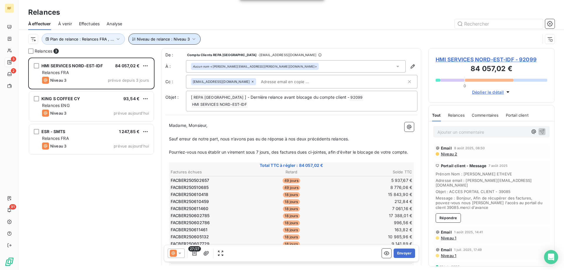
click at [163, 44] on button "Niveau de relance : Niveau 3" at bounding box center [164, 39] width 72 height 11
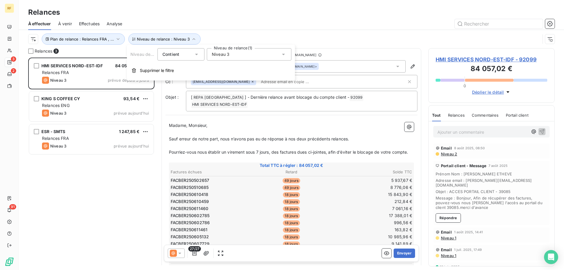
click at [223, 50] on div "Niveau 3" at bounding box center [249, 54] width 85 height 12
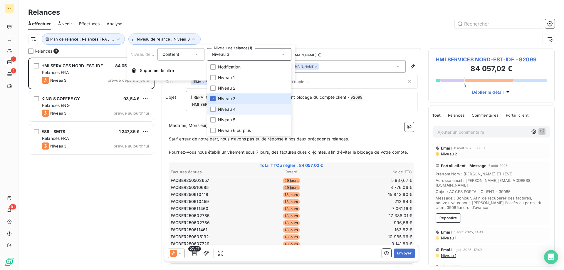
click at [226, 108] on span "Niveau 4" at bounding box center [227, 109] width 18 height 6
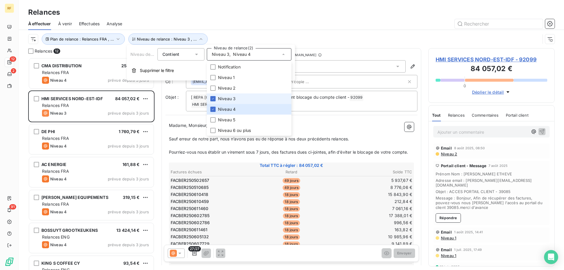
scroll to position [208, 122]
click at [227, 97] on span "Niveau 3" at bounding box center [227, 99] width 18 height 6
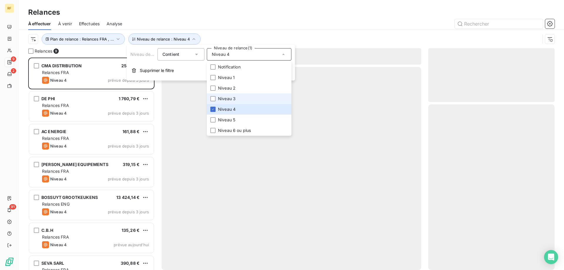
scroll to position [208, 122]
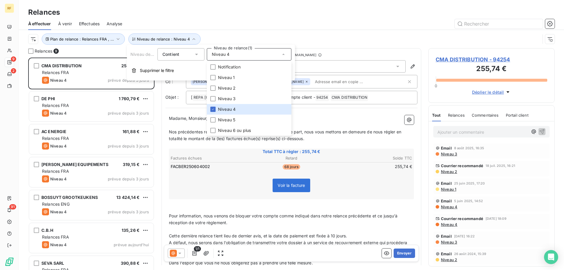
click at [220, 15] on div "Relances" at bounding box center [292, 12] width 546 height 11
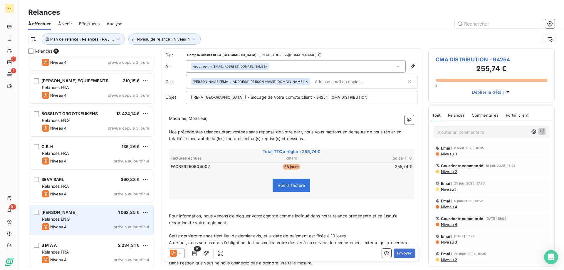
scroll to position [0, 0]
